Goal: Complete application form: Complete application form

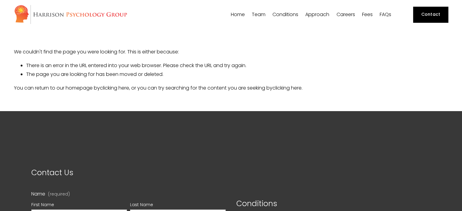
click at [0, 0] on span "[PERSON_NAME]" at bounding box center [0, 0] width 0 height 0
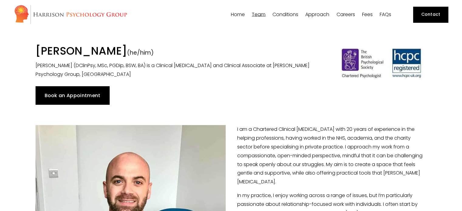
click at [266, 66] on p "[PERSON_NAME] (DClinPsy, MSc, PGDip, BSW, BA) is a Clinical [MEDICAL_DATA] and …" at bounding box center [181, 70] width 290 height 18
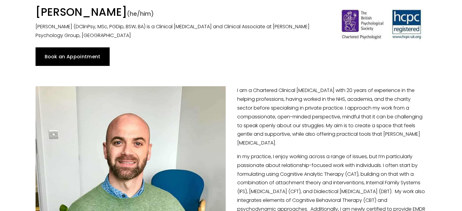
scroll to position [40, 0]
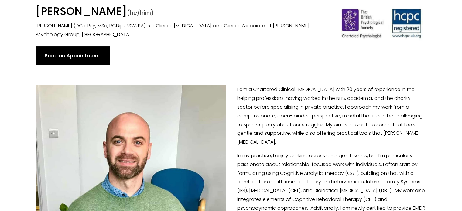
click at [101, 57] on link "Book an Appointment" at bounding box center [73, 55] width 74 height 18
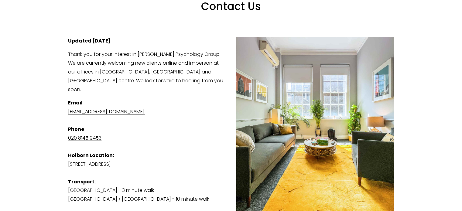
scroll to position [84, 0]
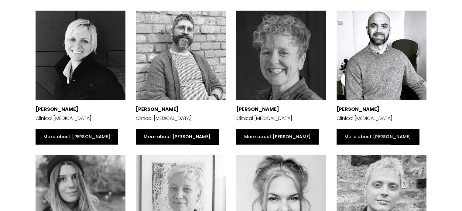
scroll to position [1032, 0]
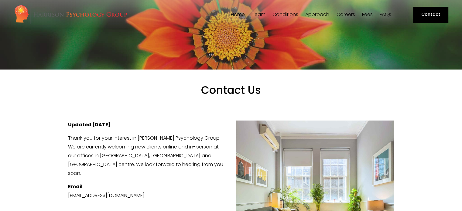
click at [0, 0] on span "Dr [PERSON_NAME]" at bounding box center [0, 0] width 0 height 0
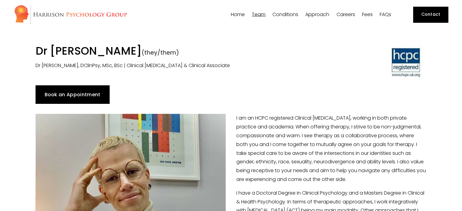
click at [0, 0] on span "[PERSON_NAME]" at bounding box center [0, 0] width 0 height 0
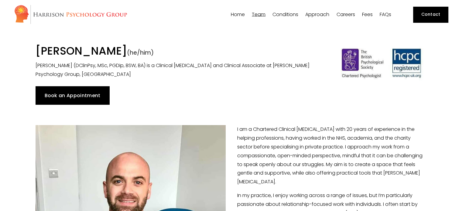
click at [268, 69] on p "Dr Nicholas Little (DClinPsy, MSc, PGDip, BSW, BA) is a Clinical Psychologist a…" at bounding box center [181, 70] width 290 height 18
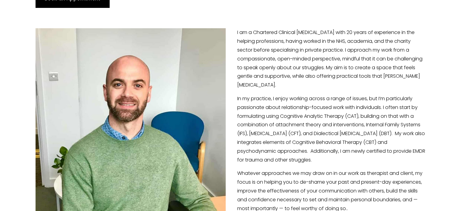
scroll to position [8, 0]
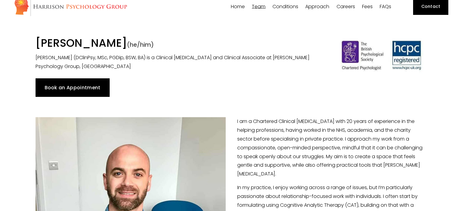
click at [95, 86] on link "Book an Appointment" at bounding box center [73, 87] width 74 height 18
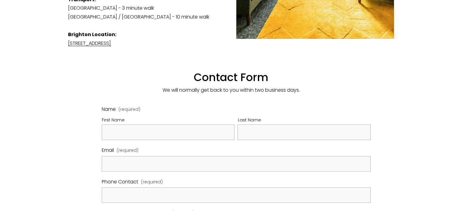
scroll to position [315, 0]
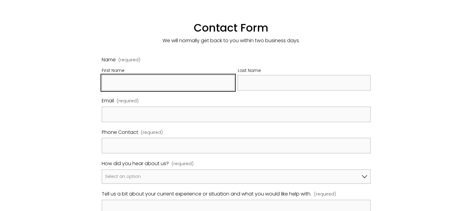
click at [144, 75] on input "First Name" at bounding box center [168, 82] width 133 height 15
type input "Jay-Luke"
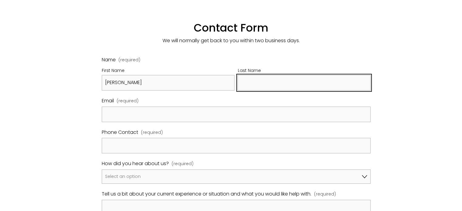
type input "johnstone"
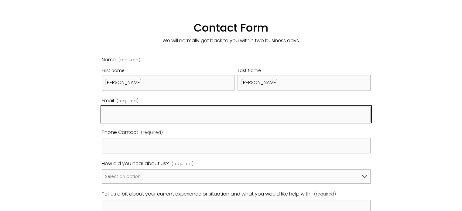
type input "jayljohn@icloud.com"
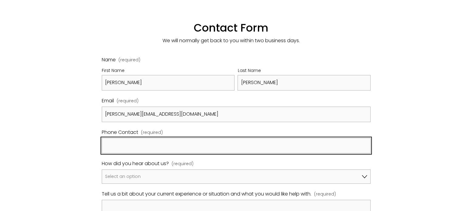
type input "07377916168"
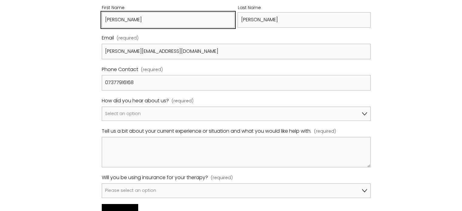
scroll to position [385, 0]
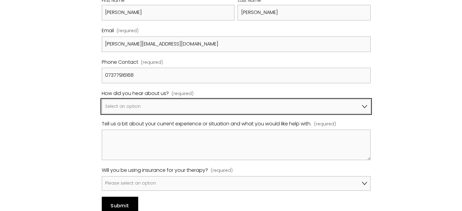
click at [153, 99] on select "Select an option Google A friend/family member told me about you I've been refe…" at bounding box center [236, 106] width 269 height 15
select select "Bupa Website"
click at [102, 99] on select "Select an option Google A friend/family member told me about you I've been refe…" at bounding box center [236, 106] width 269 height 15
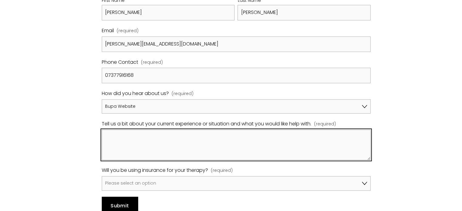
click at [142, 140] on textarea "Tell us a bit about your current experience or situation and what you would lik…" at bounding box center [236, 145] width 269 height 30
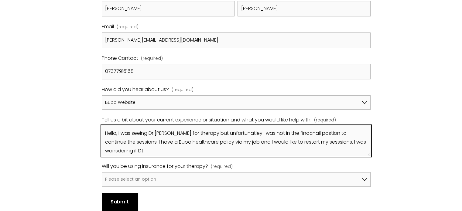
scroll to position [391, 0]
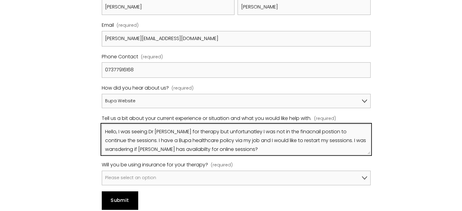
click at [118, 138] on textarea "Hello, I was seeing Dr Sandro for therapy but unfortunatley I was not in the fi…" at bounding box center [236, 139] width 269 height 30
type textarea "Hello, I was seeing Dr Sandro for therapy but unfortunatley I was not in the fi…"
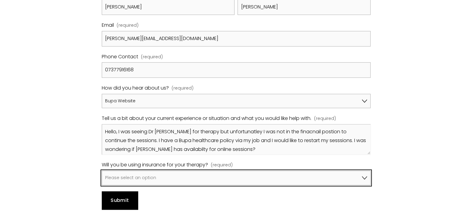
click at [238, 171] on select "Please select an option No, I won't be using insurance Yes, I will be using Avi…" at bounding box center [236, 178] width 269 height 15
select select "Yes, I will be using Bupa"
click at [102, 171] on select "Please select an option No, I won't be using insurance Yes, I will be using Avi…" at bounding box center [236, 178] width 269 height 15
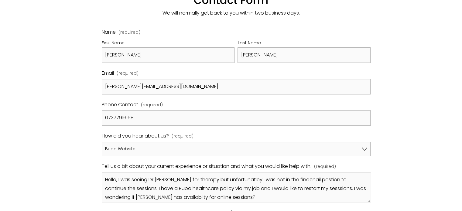
scroll to position [343, 0]
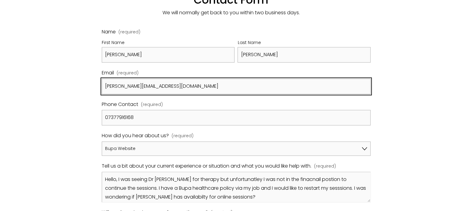
click at [158, 79] on input "jayljohn@icloud.com" at bounding box center [236, 86] width 269 height 15
drag, startPoint x: 158, startPoint y: 77, endPoint x: 80, endPoint y: 85, distance: 78.0
click at [80, 85] on div "Contact Us View fullsize Updated 1st August 2025 Thank you for your interest in…" at bounding box center [231, 1] width 336 height 522
type input "jaylukejohn@gmail.com"
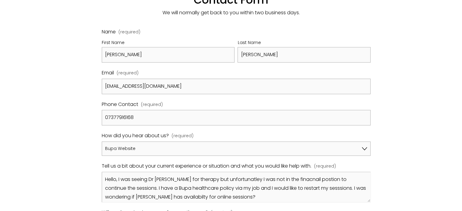
click at [76, 97] on div "Contact Us View fullsize Updated 1st August 2025 Thank you for your interest in…" at bounding box center [231, 1] width 336 height 522
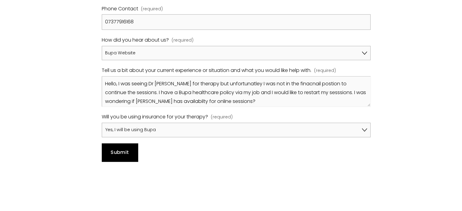
scroll to position [439, 0]
click at [116, 148] on span "Submit" at bounding box center [119, 151] width 18 height 7
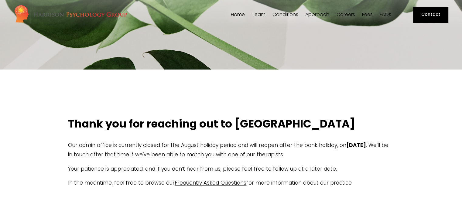
click at [0, 0] on span "[PERSON_NAME]" at bounding box center [0, 0] width 0 height 0
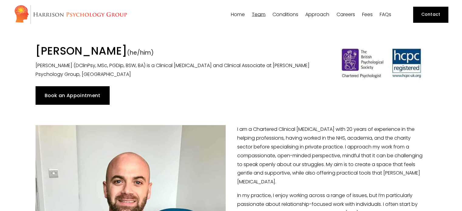
click at [370, 14] on link "Fees" at bounding box center [367, 15] width 11 height 6
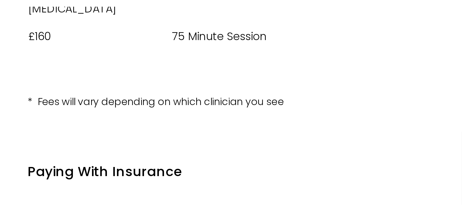
scroll to position [164, 0]
